Goal: Information Seeking & Learning: Learn about a topic

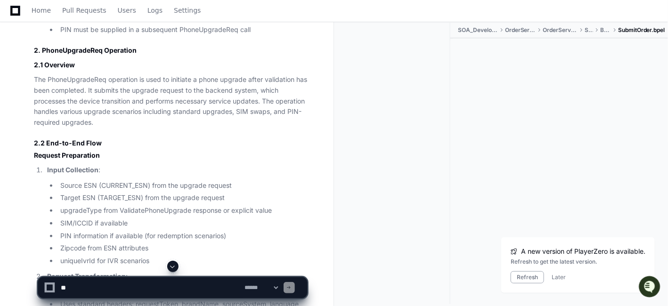
scroll to position [12027, 0]
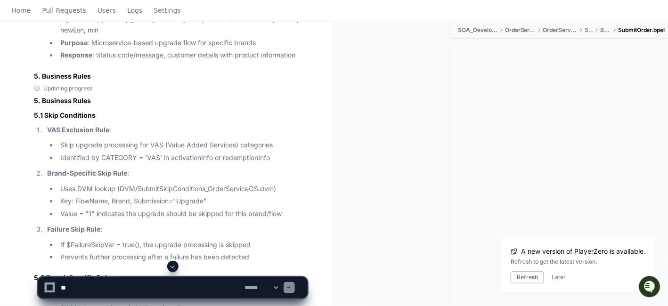
scroll to position [0, 0]
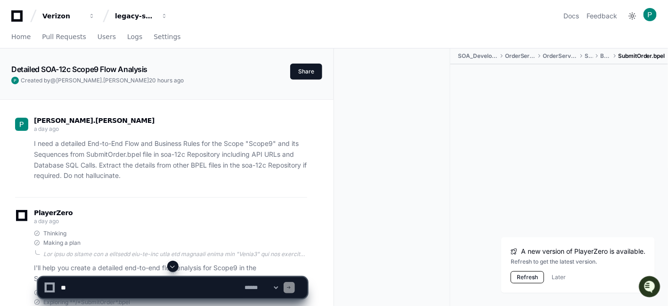
click at [83, 16] on div "legacy-services" at bounding box center [62, 15] width 41 height 9
click at [83, 14] on div "legacy-services" at bounding box center [62, 15] width 41 height 9
click at [95, 14] on span "button" at bounding box center [92, 16] width 7 height 7
click at [83, 19] on div "legacy-services" at bounding box center [62, 15] width 41 height 9
click at [526, 278] on button "Refresh" at bounding box center [527, 277] width 33 height 12
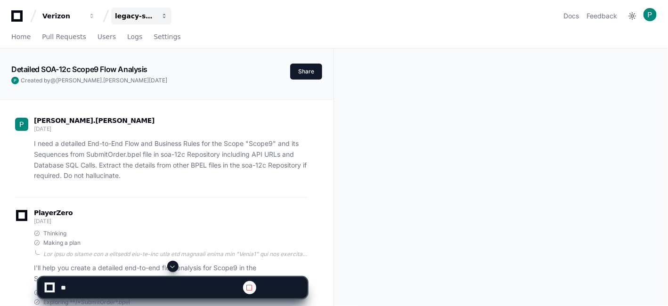
click at [83, 16] on div "legacy-services" at bounding box center [62, 15] width 41 height 9
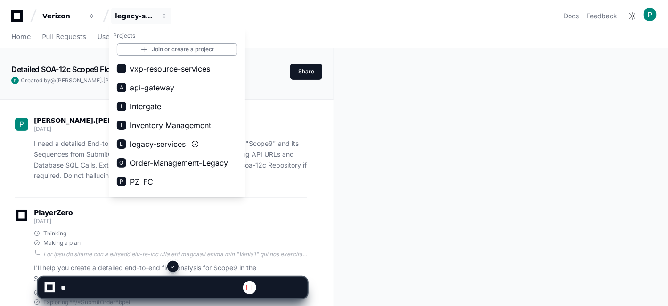
click at [289, 19] on div "Verizon legacy-services Projects Join or create a project vxp-resource-services…" at bounding box center [334, 16] width 646 height 17
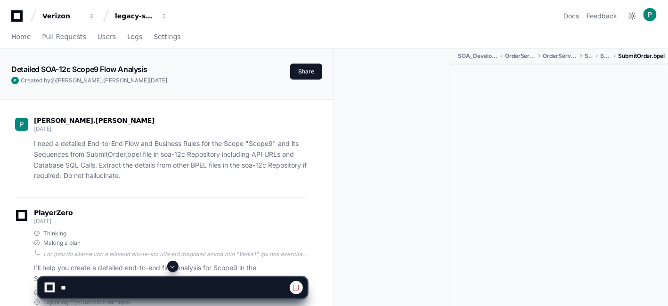
click at [434, 196] on div at bounding box center [396, 190] width 109 height 282
